Goal: Find specific page/section: Find specific page/section

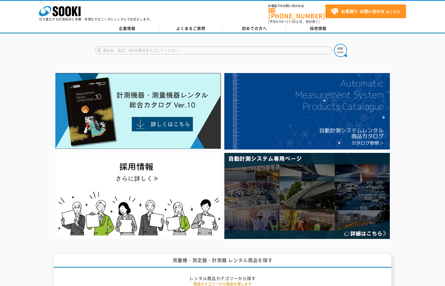
click at [184, 47] on input "text" at bounding box center [213, 50] width 237 height 8
type input "T"
type input "金"
type input "管内カメラ"
click at [334, 44] on button at bounding box center [340, 50] width 13 height 13
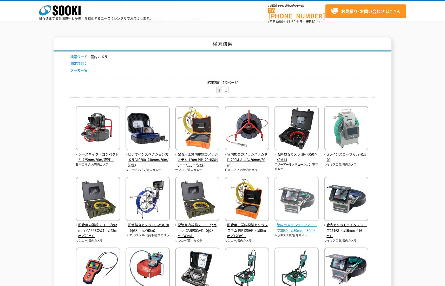
scroll to position [52, 0]
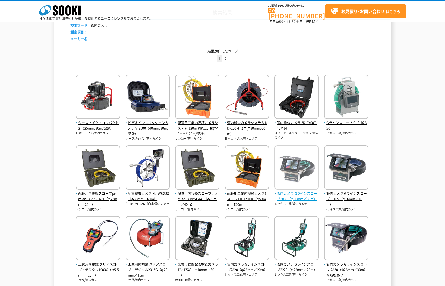
click at [310, 181] on img at bounding box center [296, 167] width 44 height 45
